Goal: Task Accomplishment & Management: Manage account settings

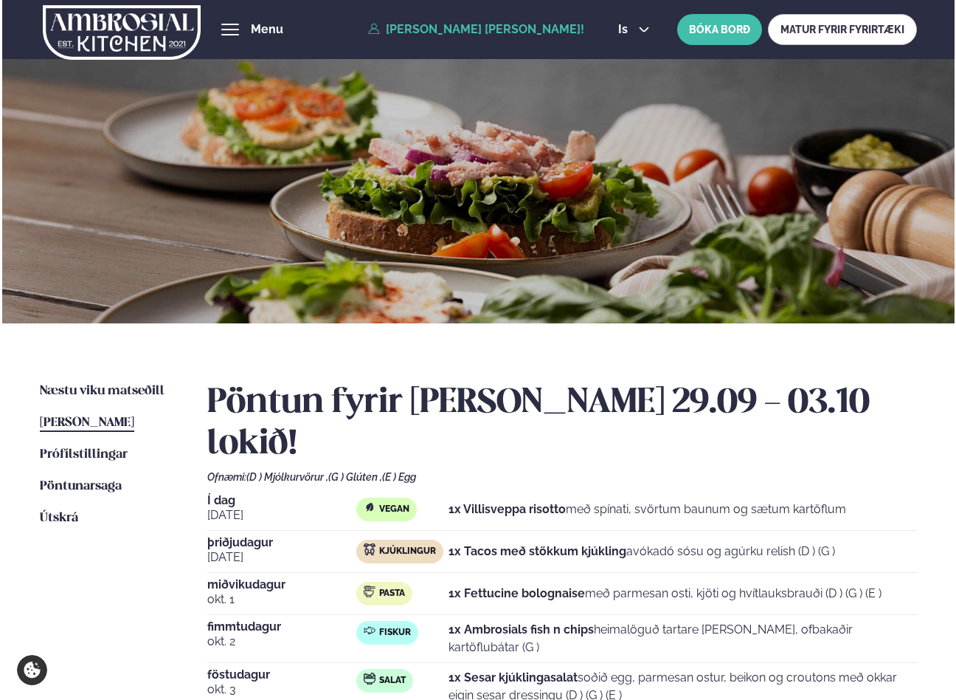
scroll to position [279, 0]
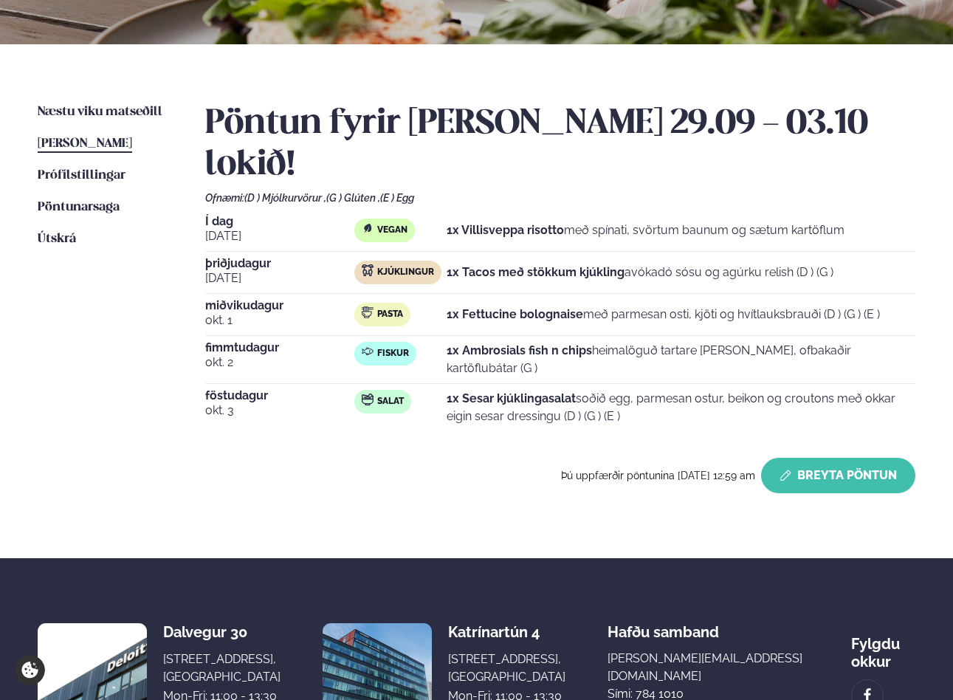
click at [833, 458] on button "Breyta Pöntun" at bounding box center [838, 475] width 154 height 35
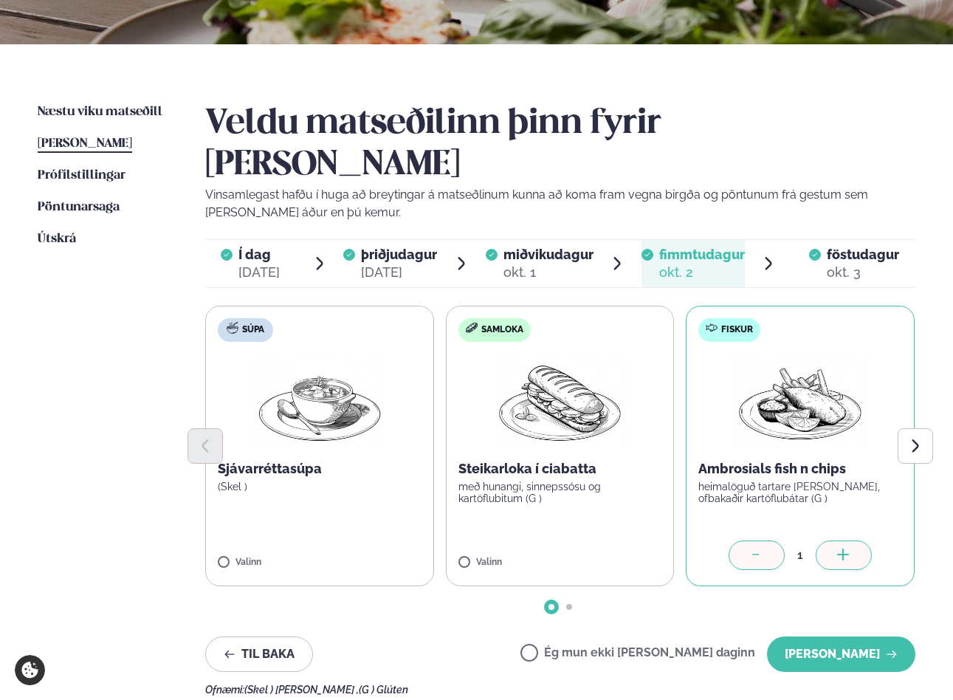
click at [751, 548] on icon at bounding box center [756, 555] width 15 height 15
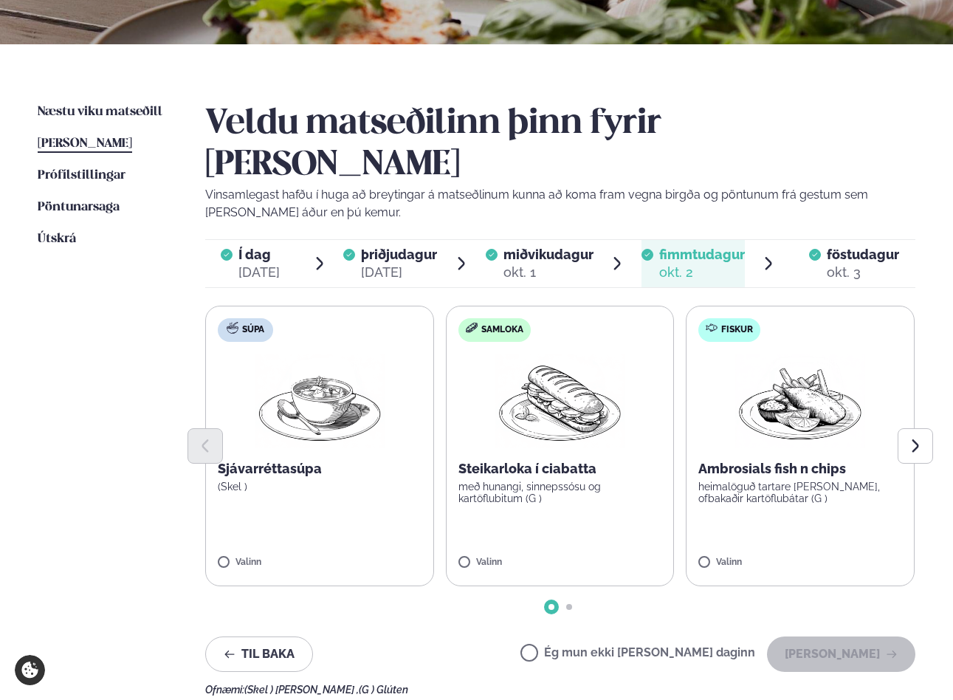
click at [676, 646] on label "Ég mun ekki [PERSON_NAME] daginn" at bounding box center [637, 653] width 235 height 15
click at [829, 636] on button "[PERSON_NAME]" at bounding box center [841, 653] width 148 height 35
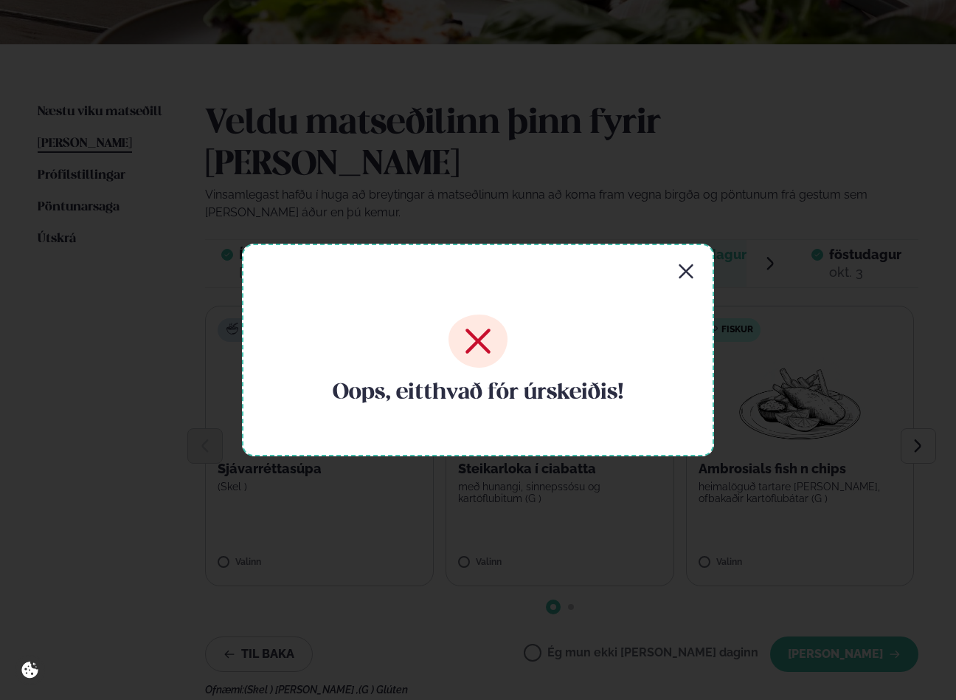
click at [686, 273] on icon "button" at bounding box center [686, 272] width 18 height 18
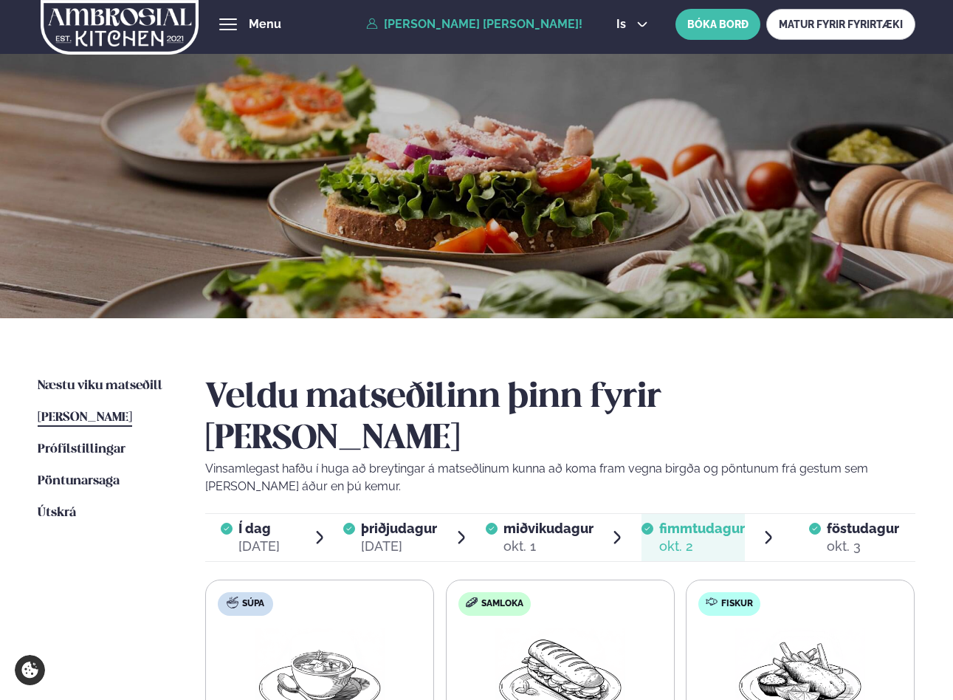
scroll to position [0, 0]
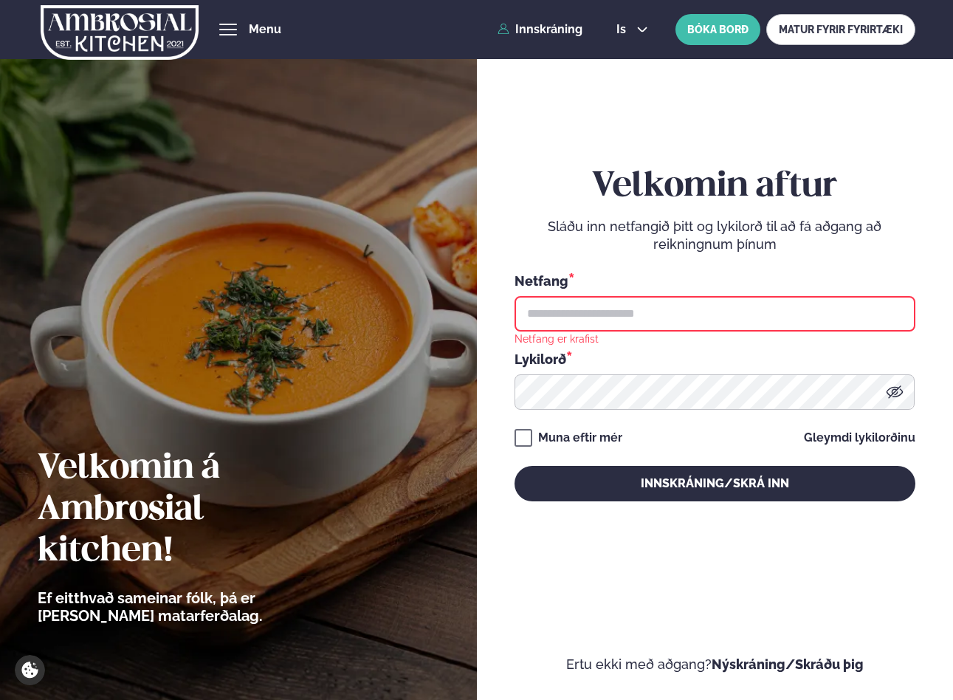
type input "**********"
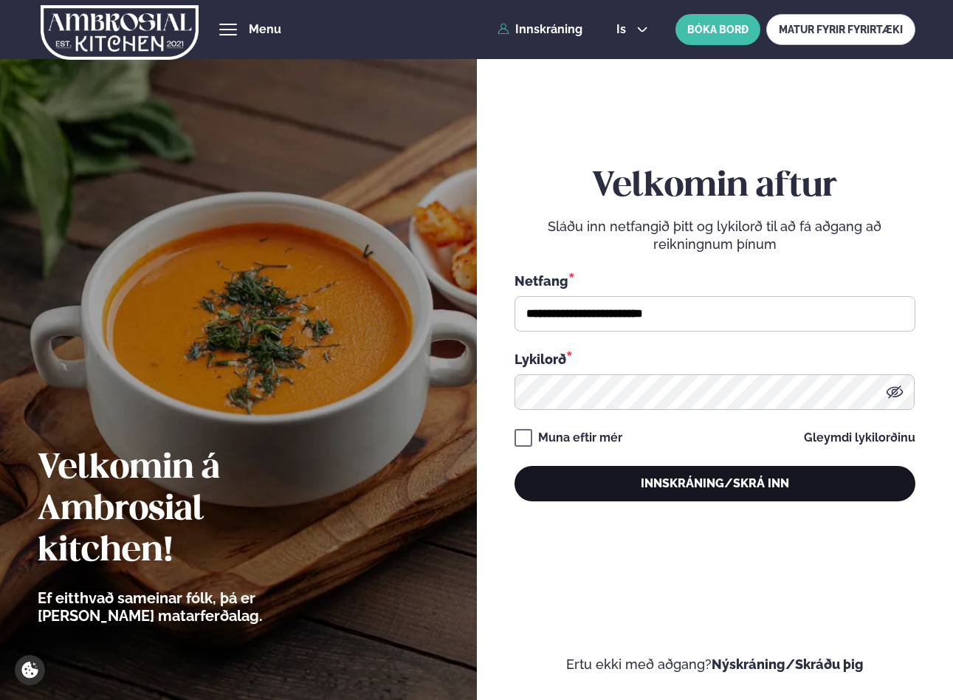
click at [699, 480] on button "Innskráning/Skrá inn" at bounding box center [714, 483] width 401 height 35
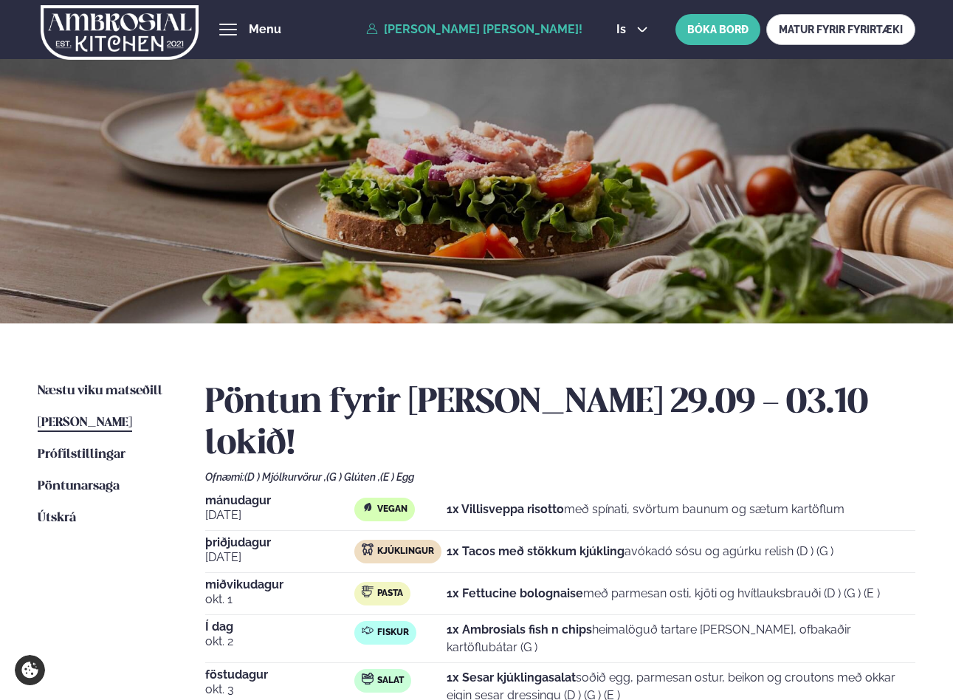
click at [699, 494] on div "mánudagur sep. 29 Vegan 1x Villisveppa risotto með spínati, svörtum baunum og s…" at bounding box center [560, 512] width 710 height 36
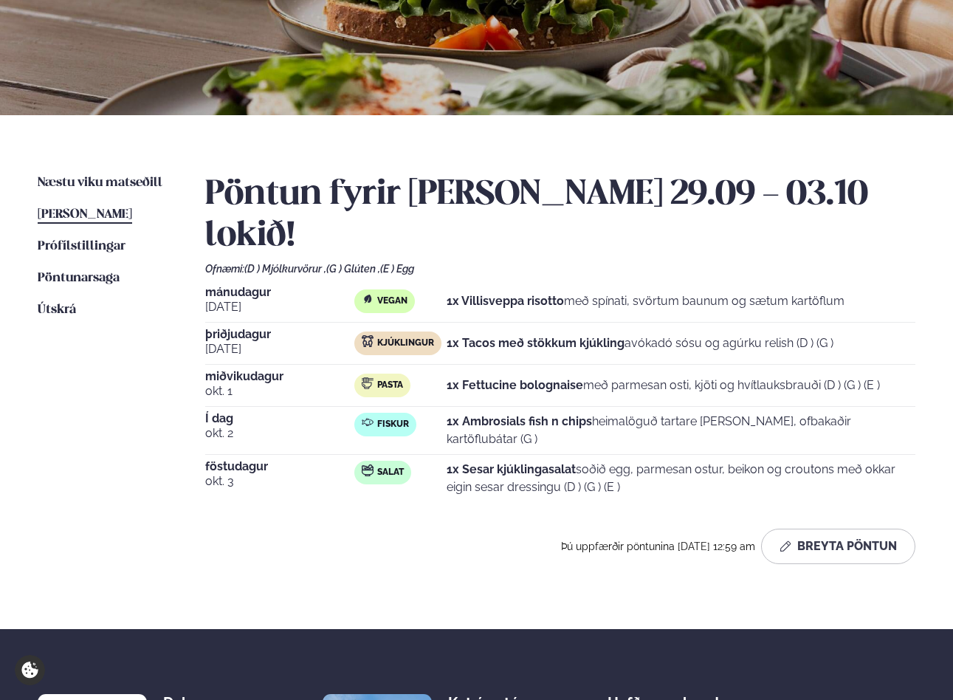
scroll to position [254, 0]
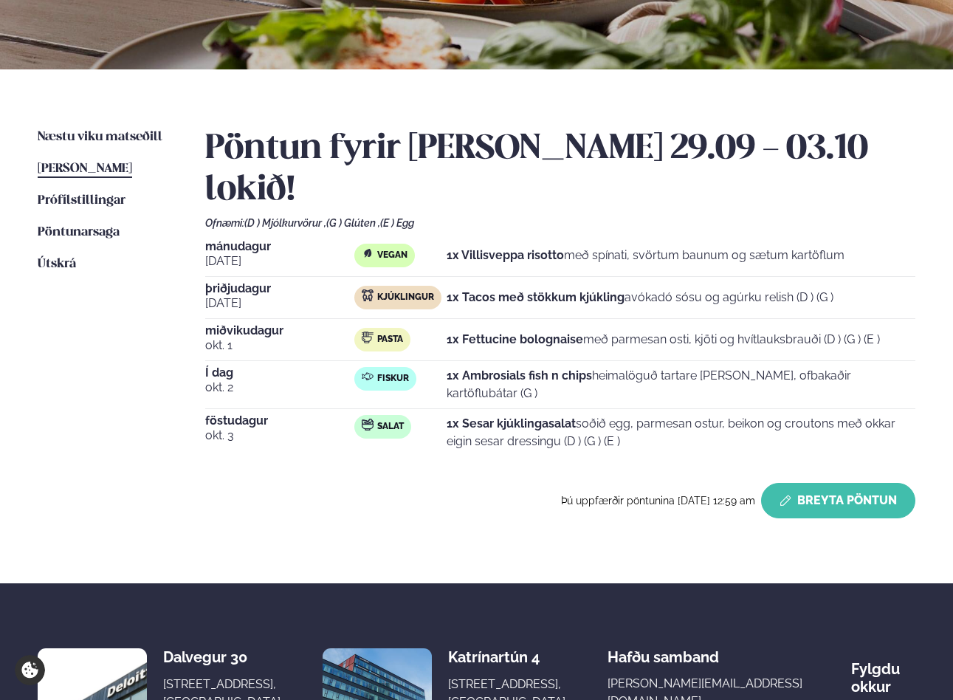
click at [826, 483] on button "Breyta Pöntun" at bounding box center [838, 500] width 154 height 35
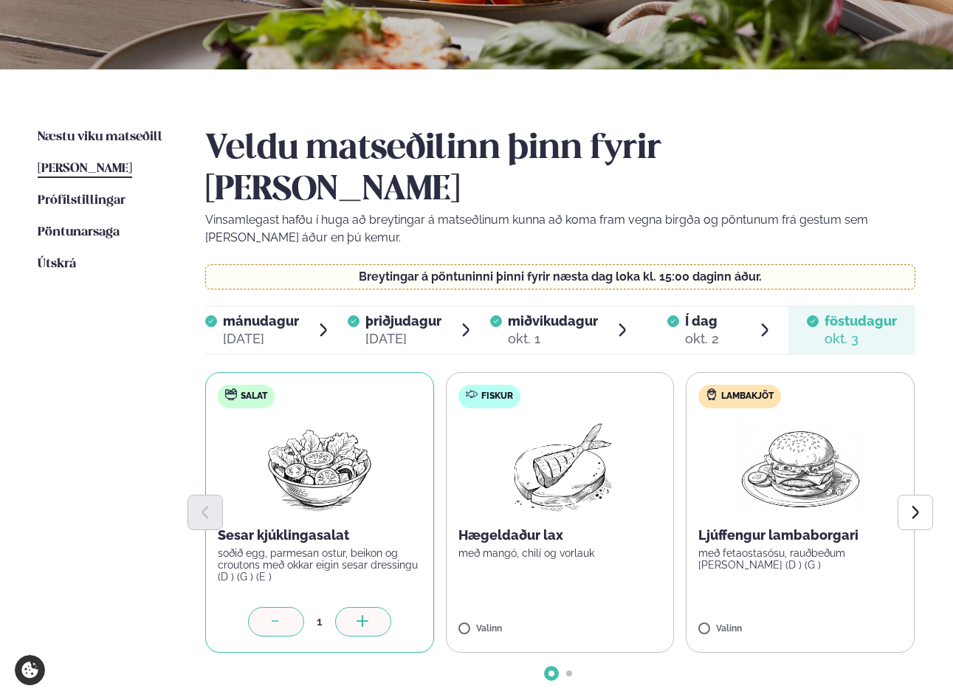
click at [281, 615] on icon at bounding box center [276, 622] width 15 height 15
